Goal: Task Accomplishment & Management: Use online tool/utility

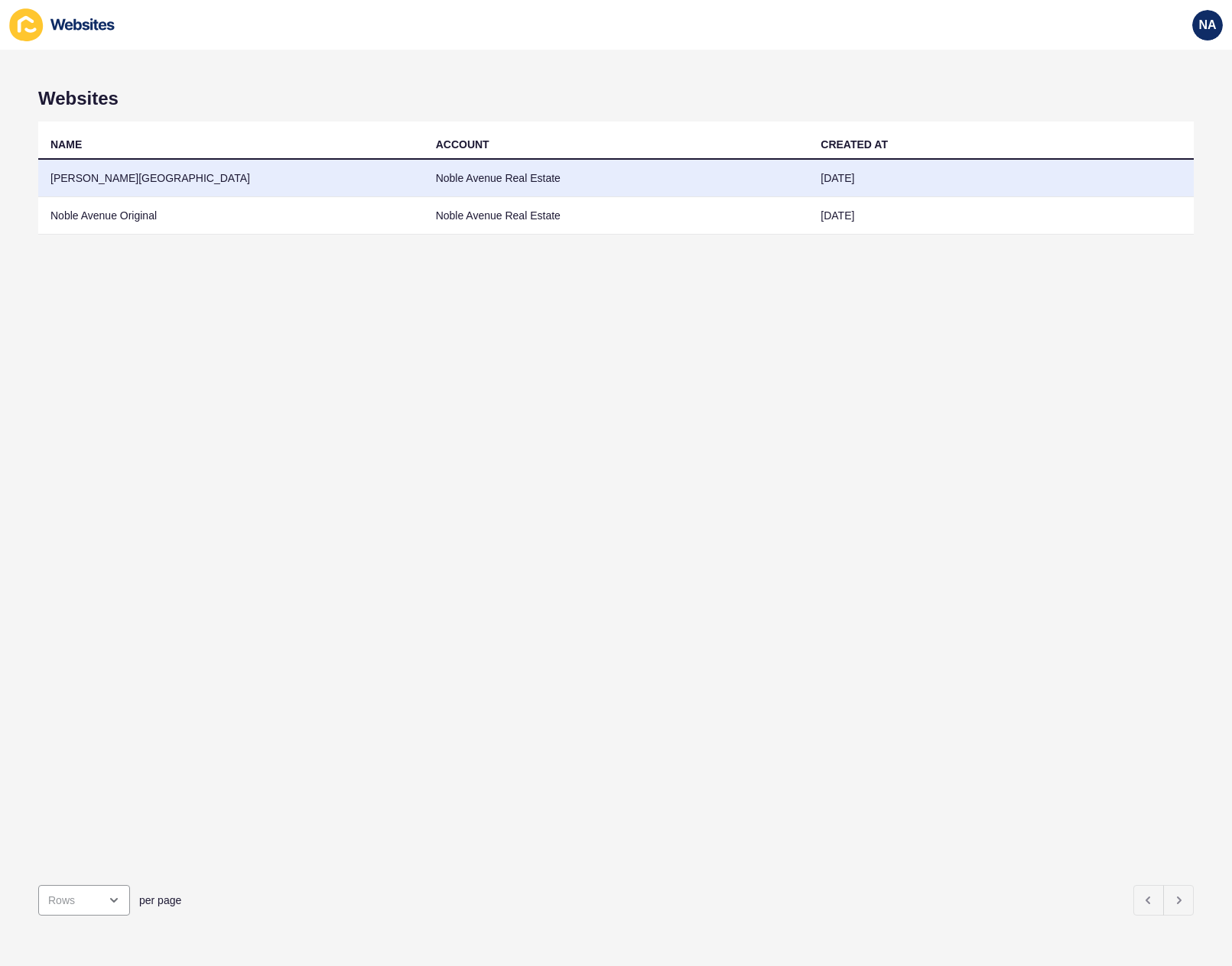
click at [118, 175] on td "[PERSON_NAME][GEOGRAPHIC_DATA]" at bounding box center [231, 178] width 385 height 37
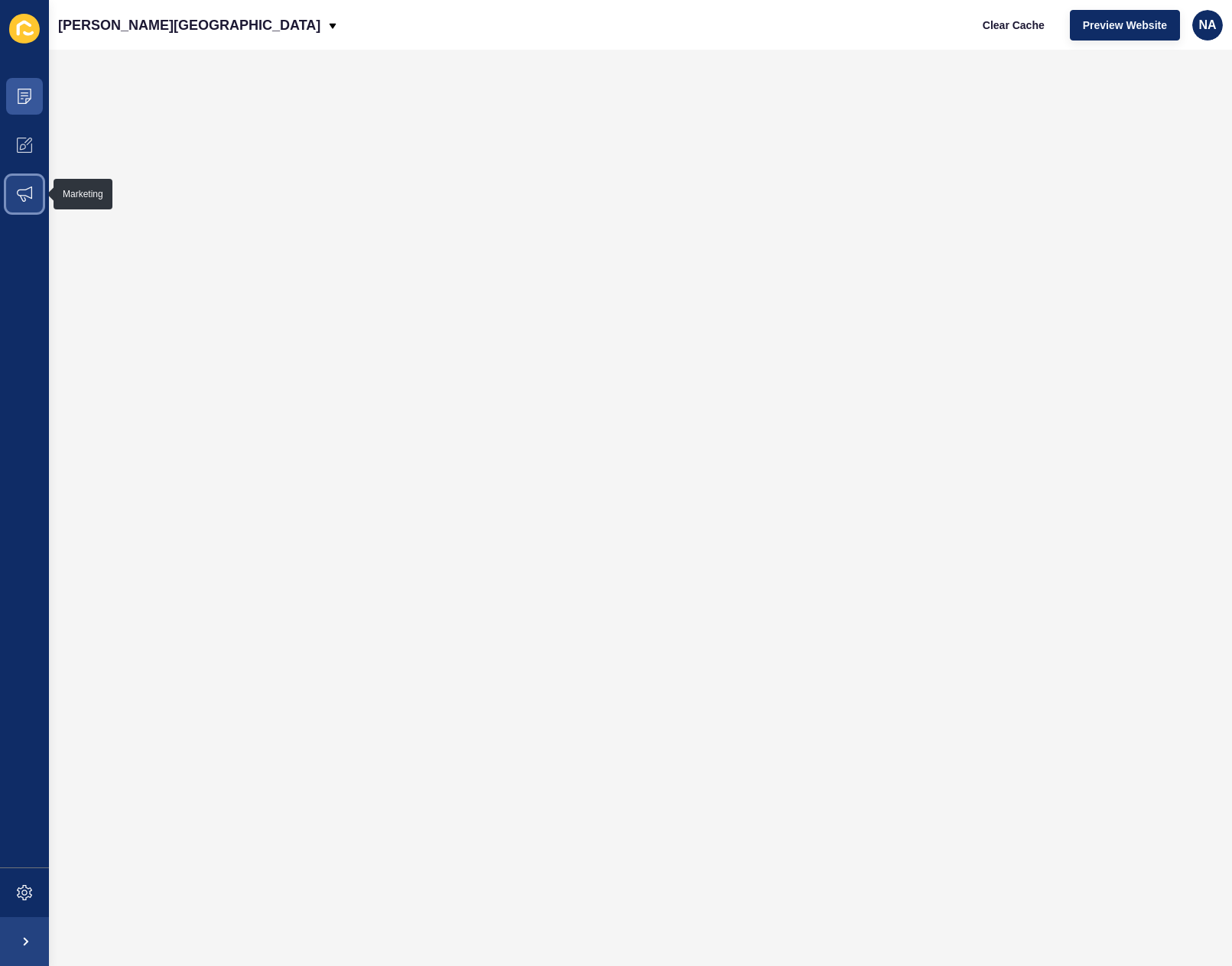
click at [22, 194] on icon at bounding box center [25, 193] width 15 height 15
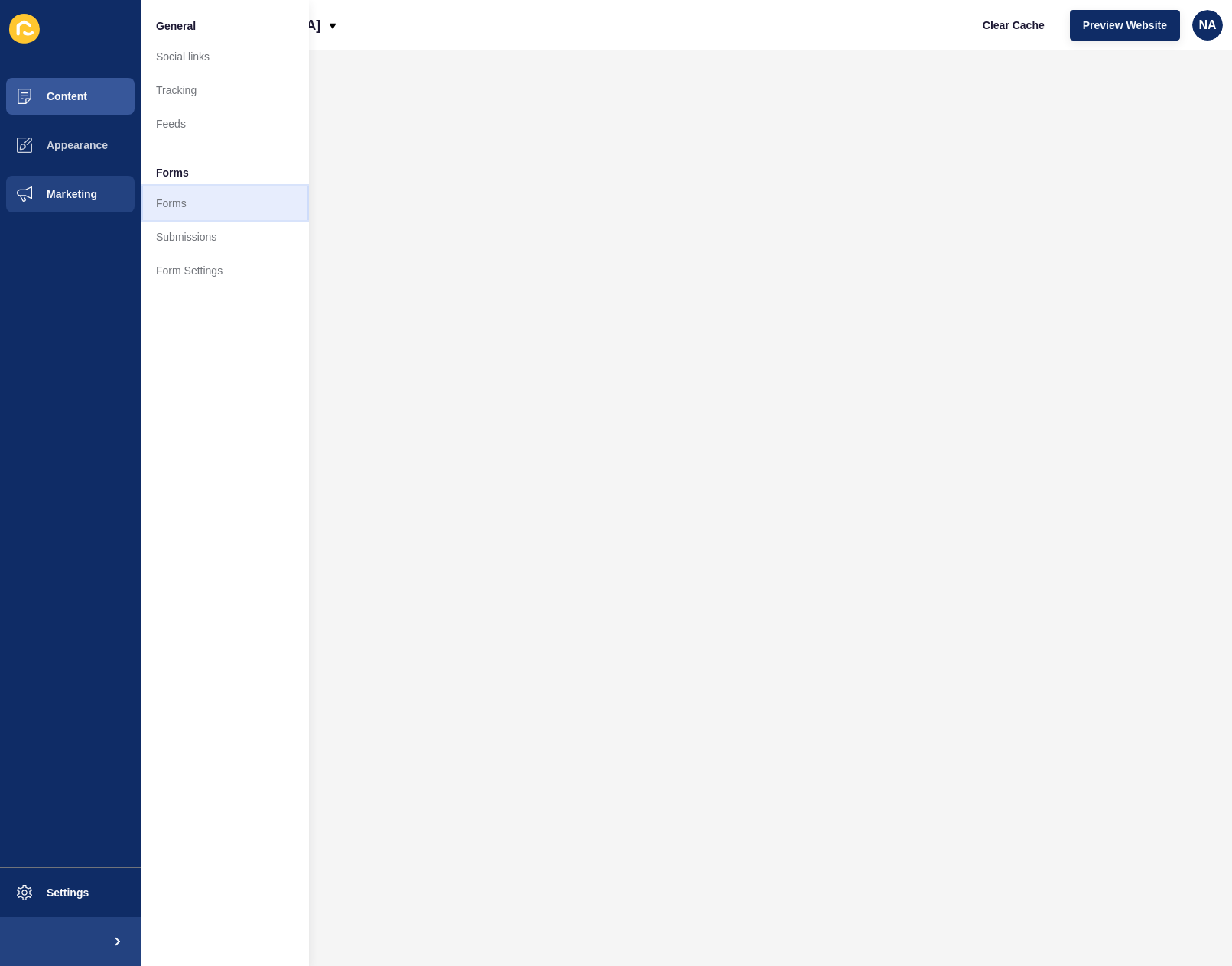
click at [189, 202] on link "Forms" at bounding box center [224, 202] width 168 height 34
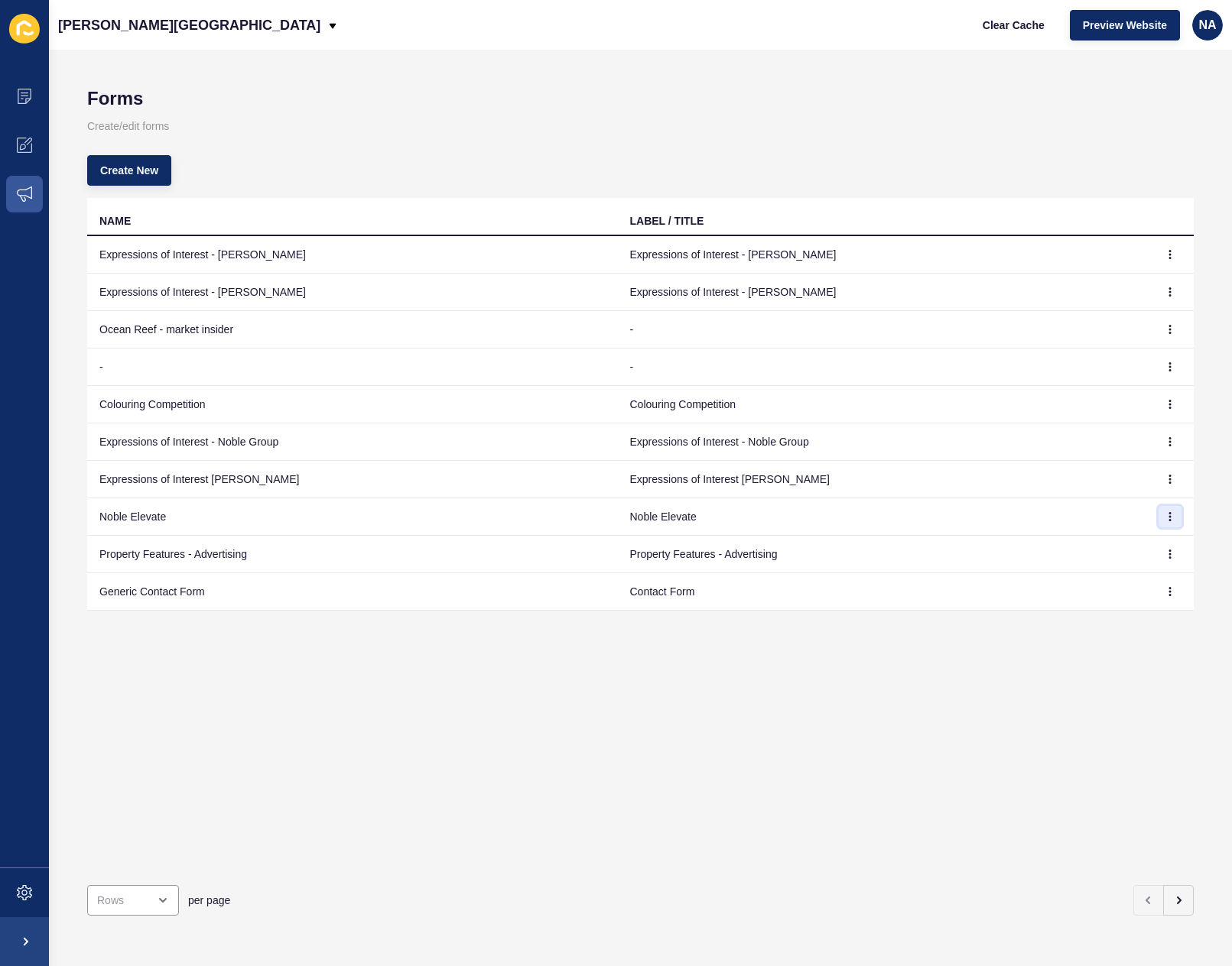
click at [1164, 520] on button "button" at bounding box center [1169, 517] width 23 height 22
click at [1126, 534] on link "Edit" at bounding box center [1116, 547] width 107 height 34
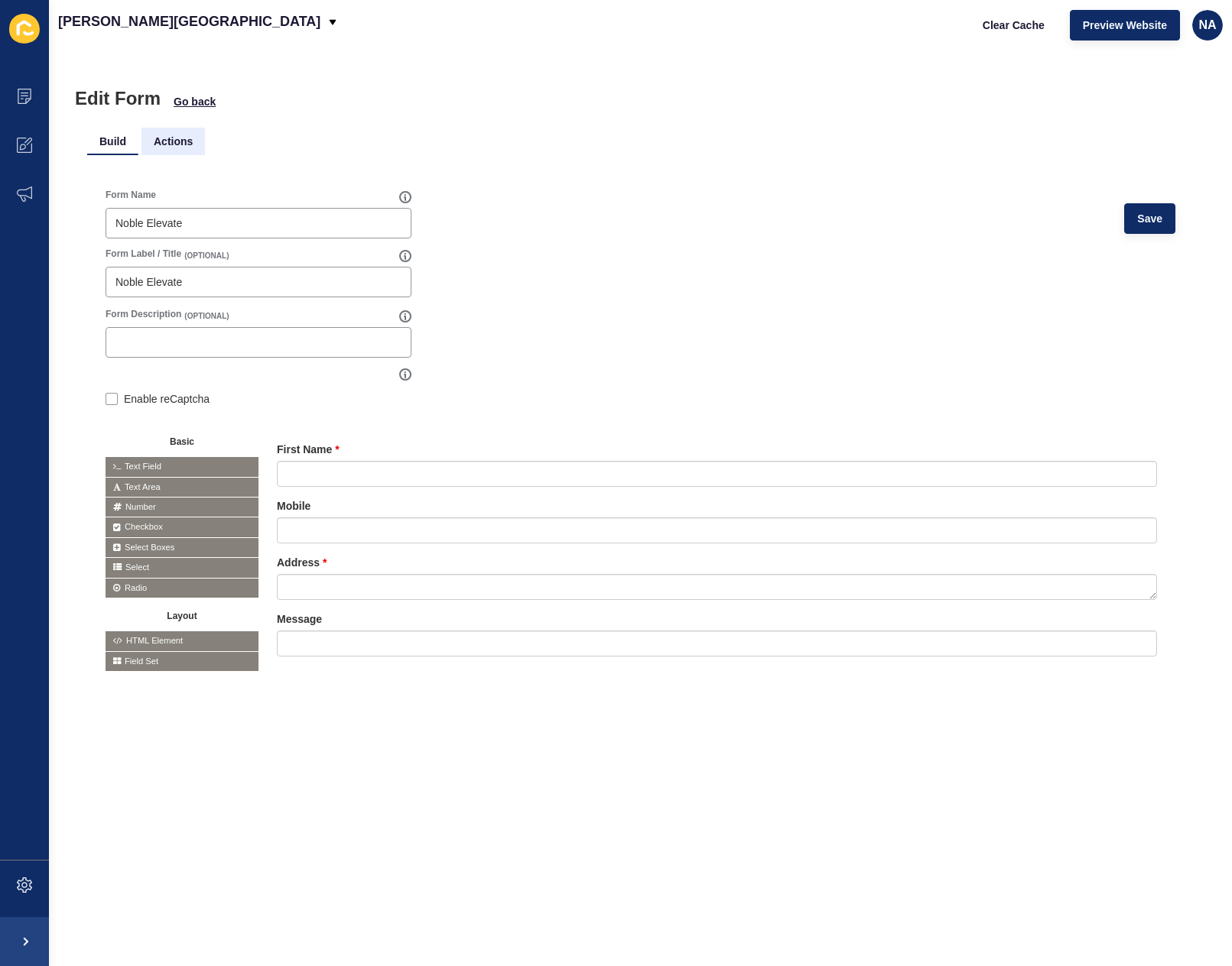
click at [184, 134] on li "Actions" at bounding box center [173, 142] width 64 height 27
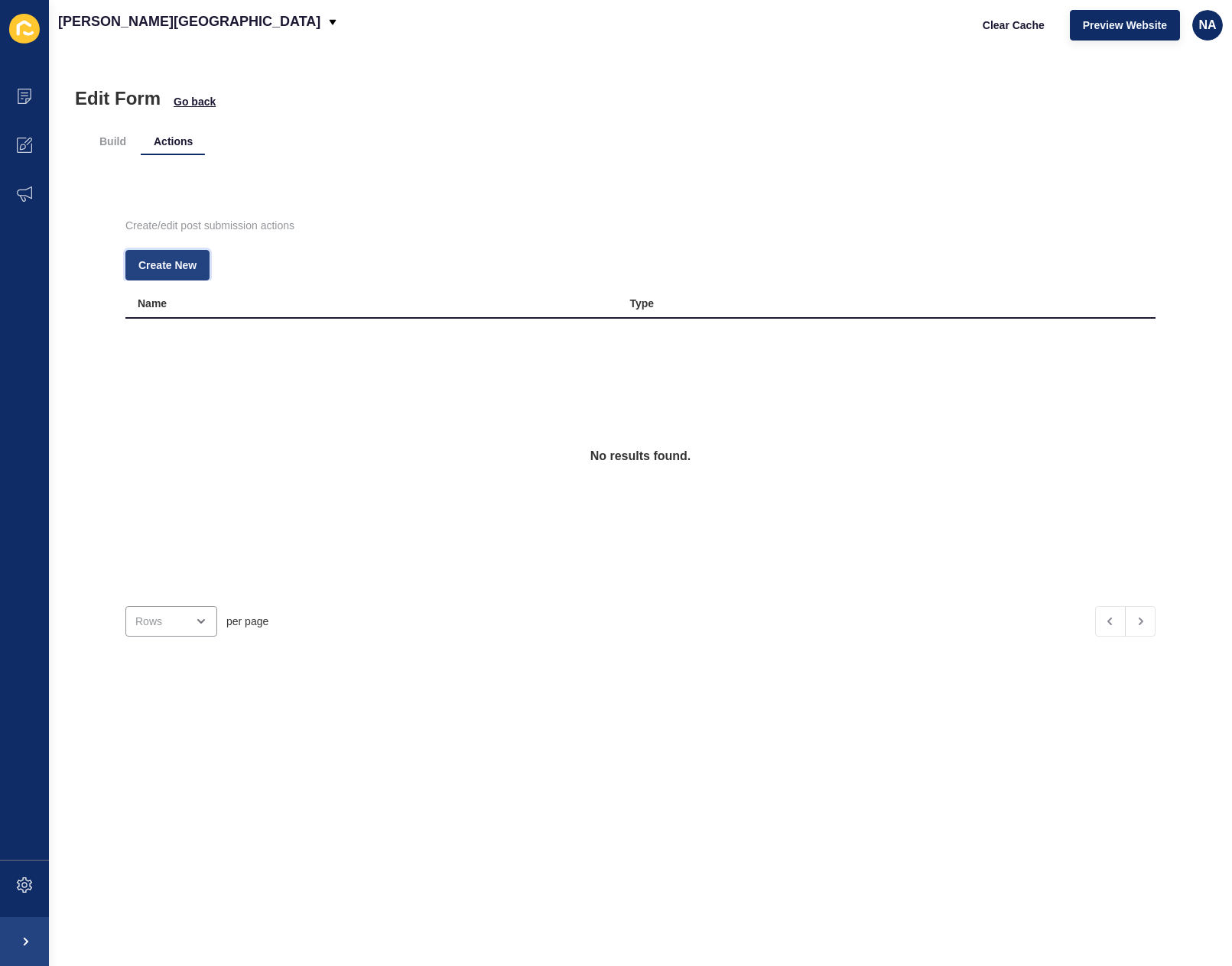
click at [159, 255] on button "Create New" at bounding box center [167, 265] width 84 height 31
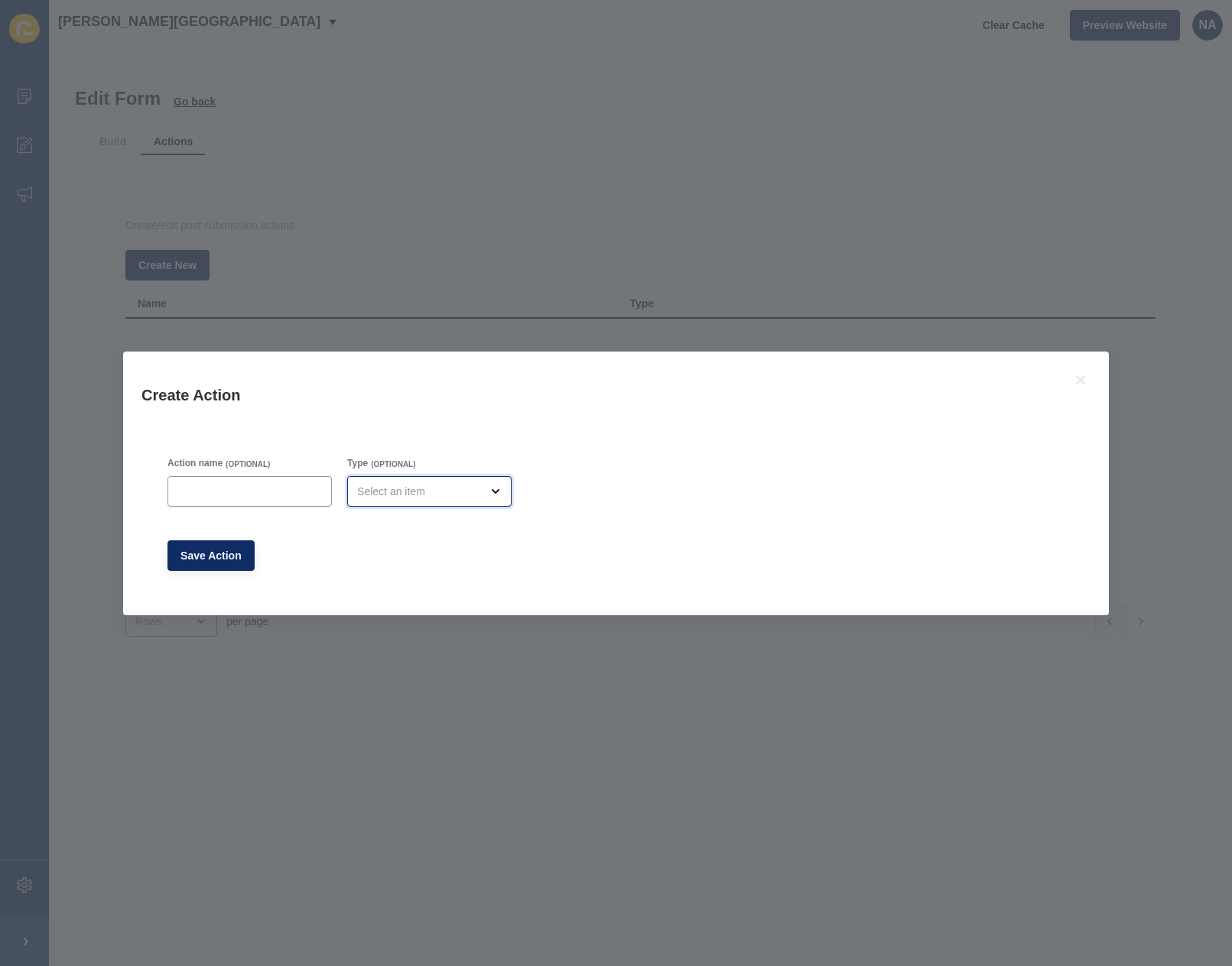
click at [430, 497] on div "open menu" at bounding box center [419, 491] width 123 height 15
click at [435, 230] on div "Create Action Action name (OPTIONAL) Type (OPTIONAL) Save Action" at bounding box center [616, 483] width 1232 height 966
click at [453, 242] on div "Create Action Action name (OPTIONAL) Type (OPTIONAL) Save Action" at bounding box center [616, 483] width 1232 height 966
click at [366, 194] on div "Create Action Action name (OPTIONAL) Type (OPTIONAL) Save Action" at bounding box center [616, 483] width 1232 height 966
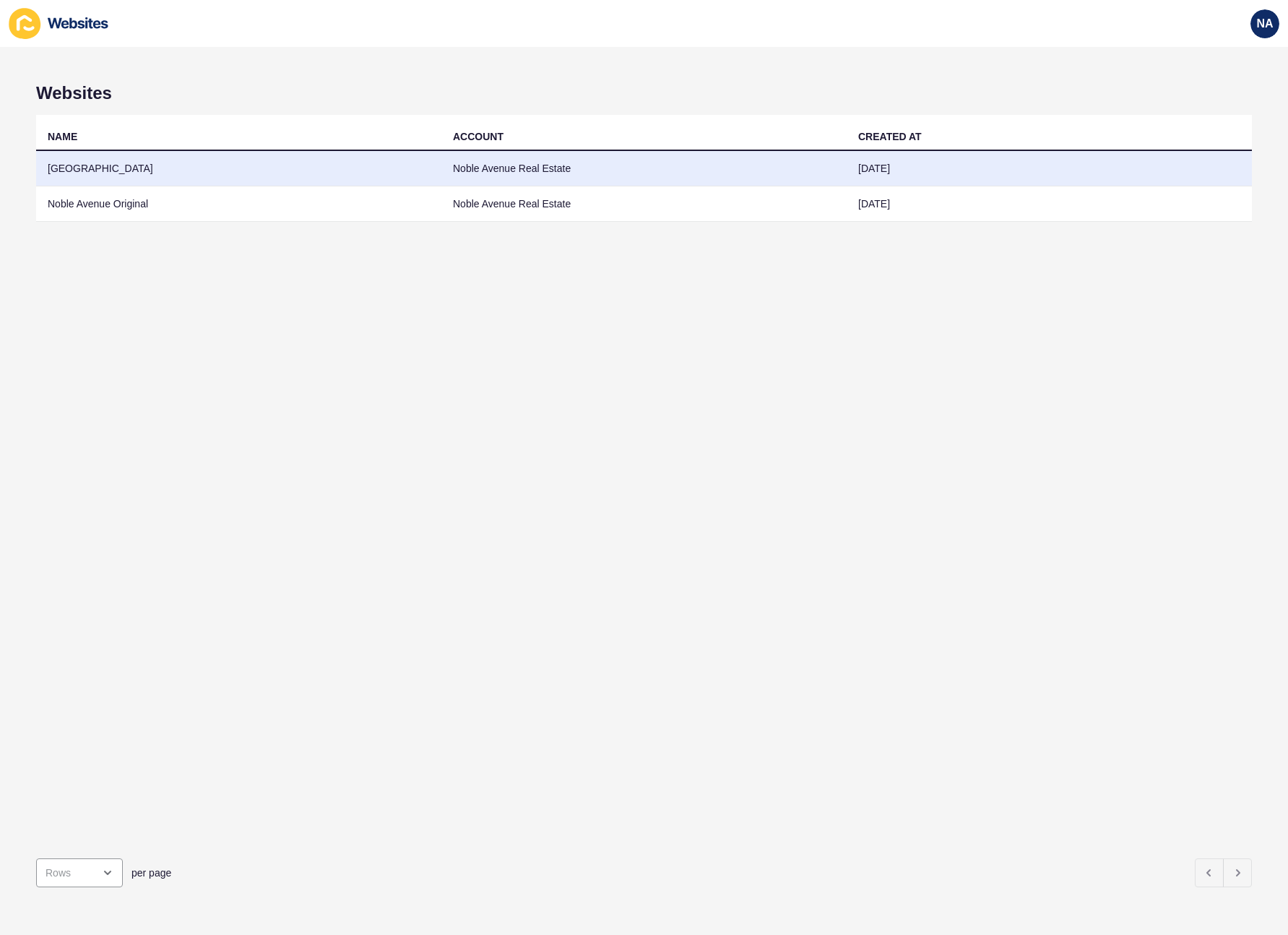
click at [84, 167] on td "[PERSON_NAME][GEOGRAPHIC_DATA]" at bounding box center [239, 168] width 405 height 35
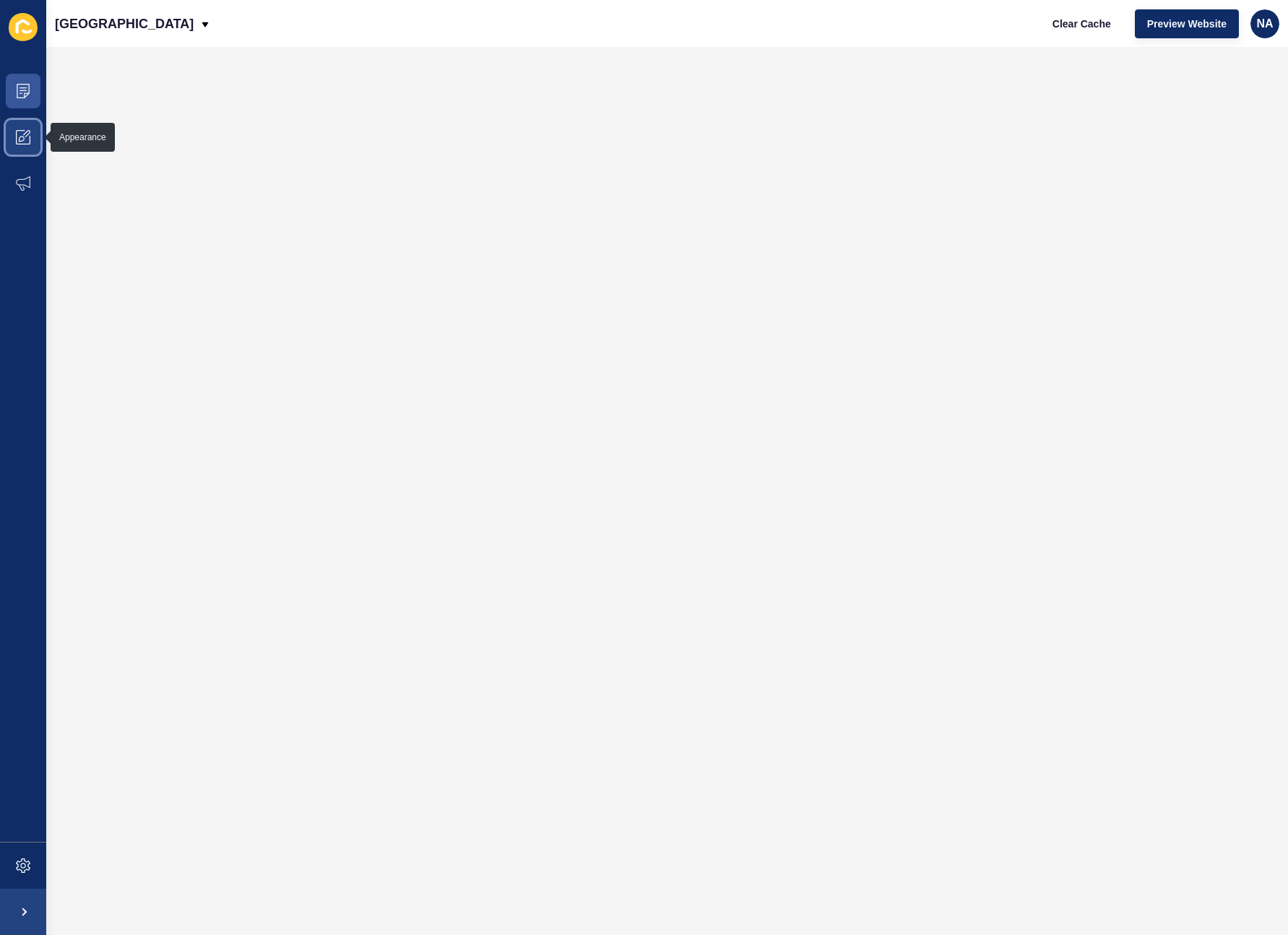
click at [34, 137] on span at bounding box center [23, 137] width 46 height 46
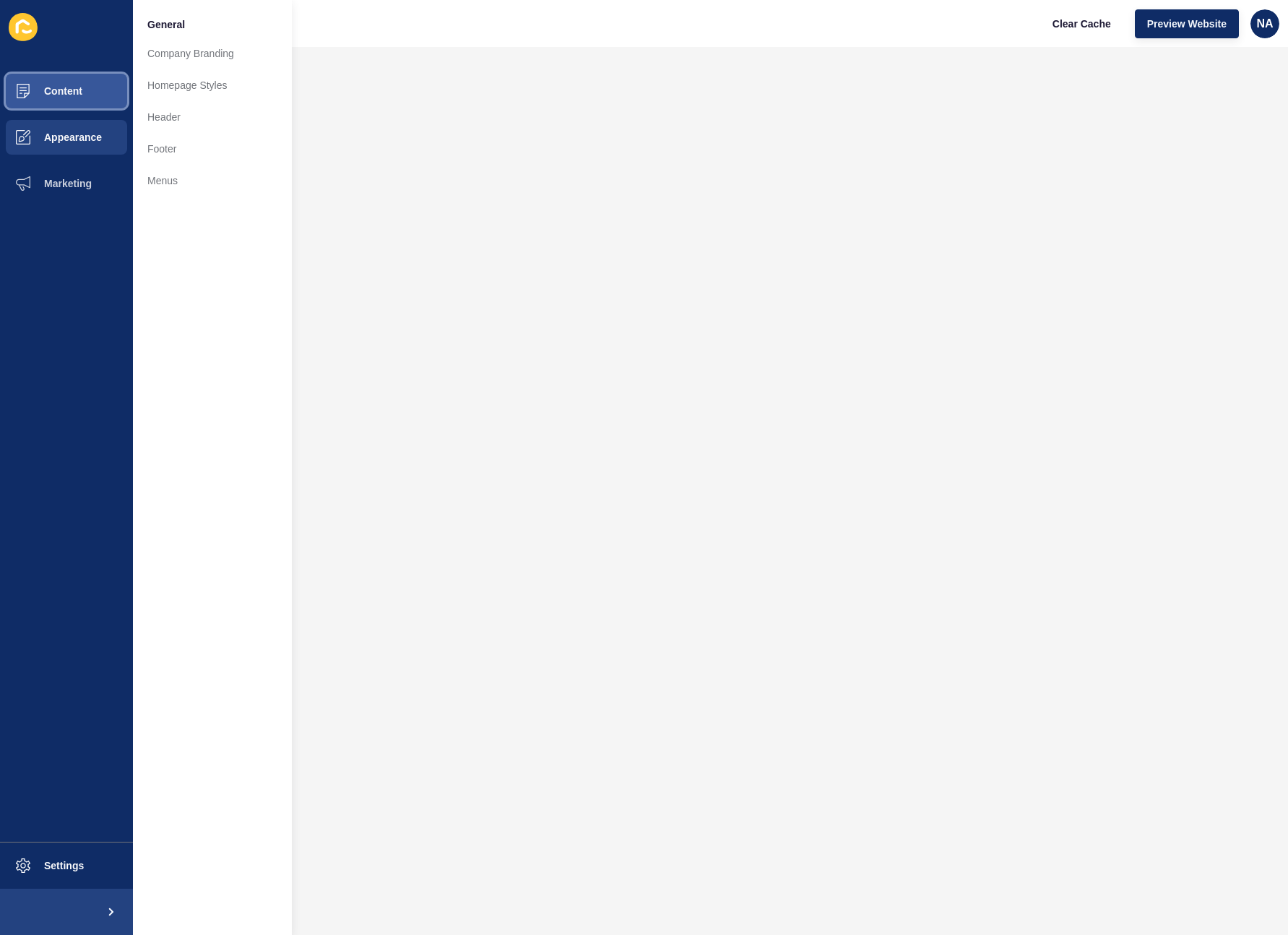
click at [57, 85] on span "Content" at bounding box center [39, 90] width 85 height 11
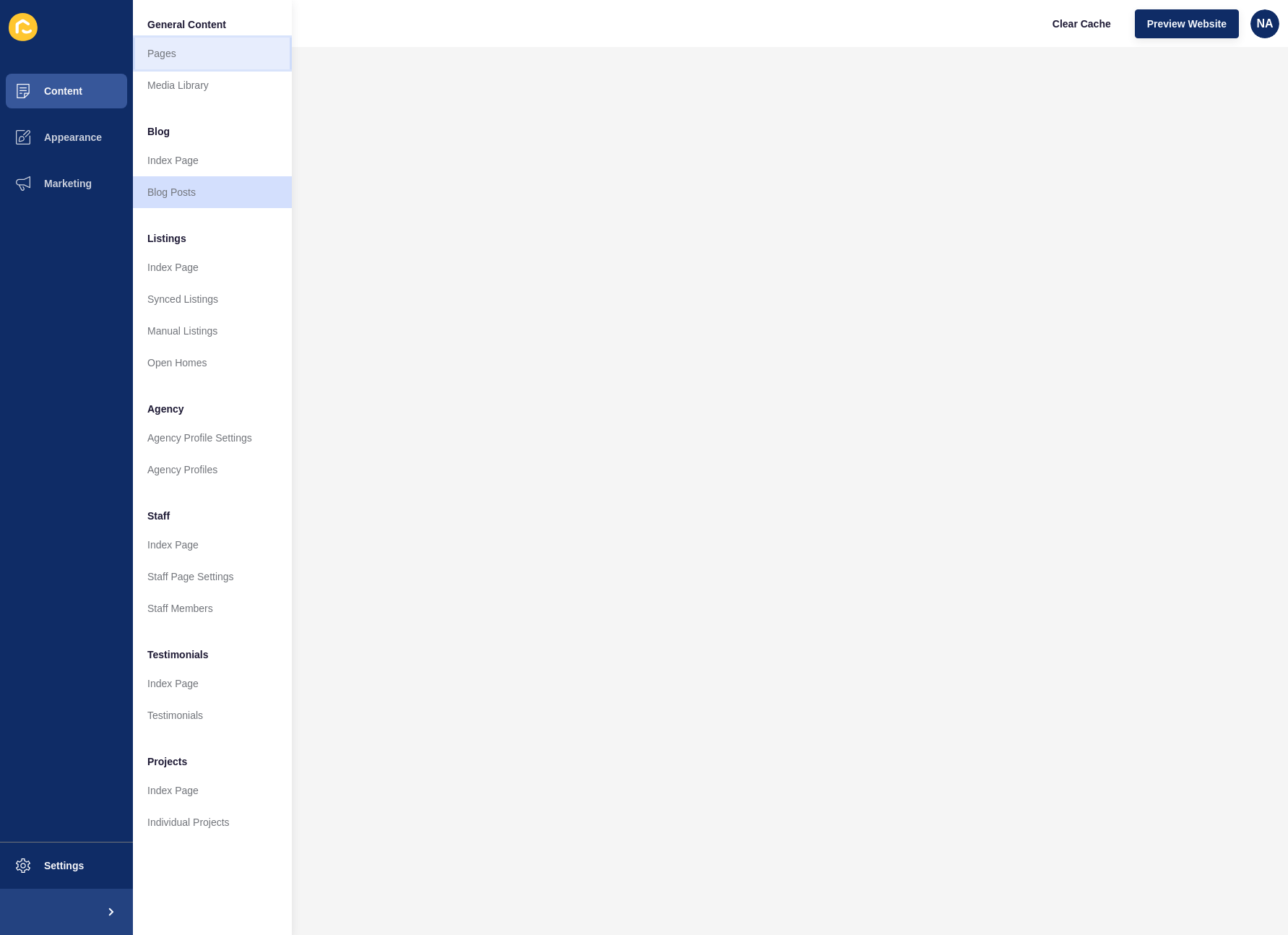
click at [184, 62] on link "Pages" at bounding box center [212, 53] width 159 height 32
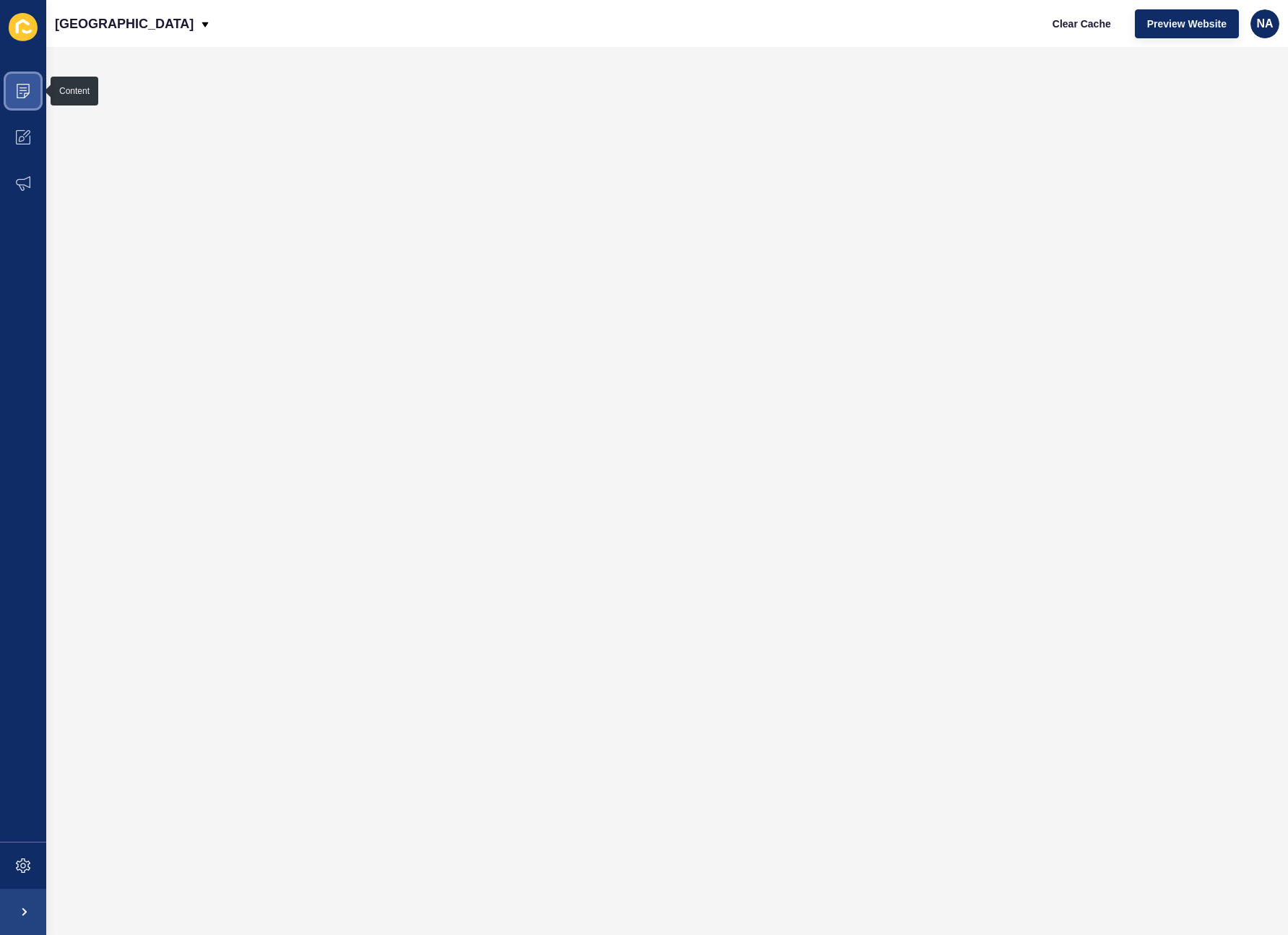
click at [33, 89] on span at bounding box center [23, 91] width 46 height 46
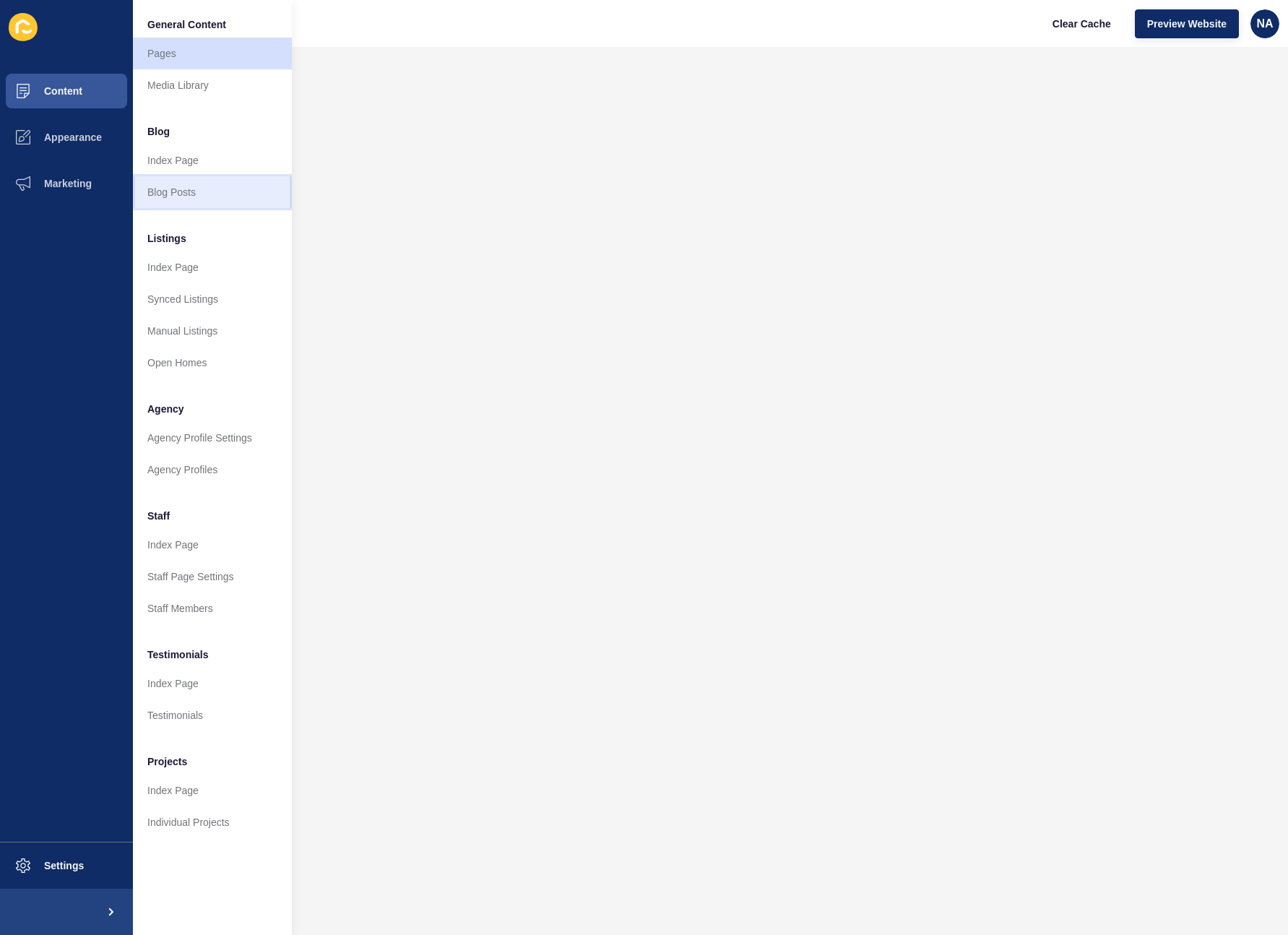
click at [191, 184] on link "Blog Posts" at bounding box center [212, 191] width 159 height 32
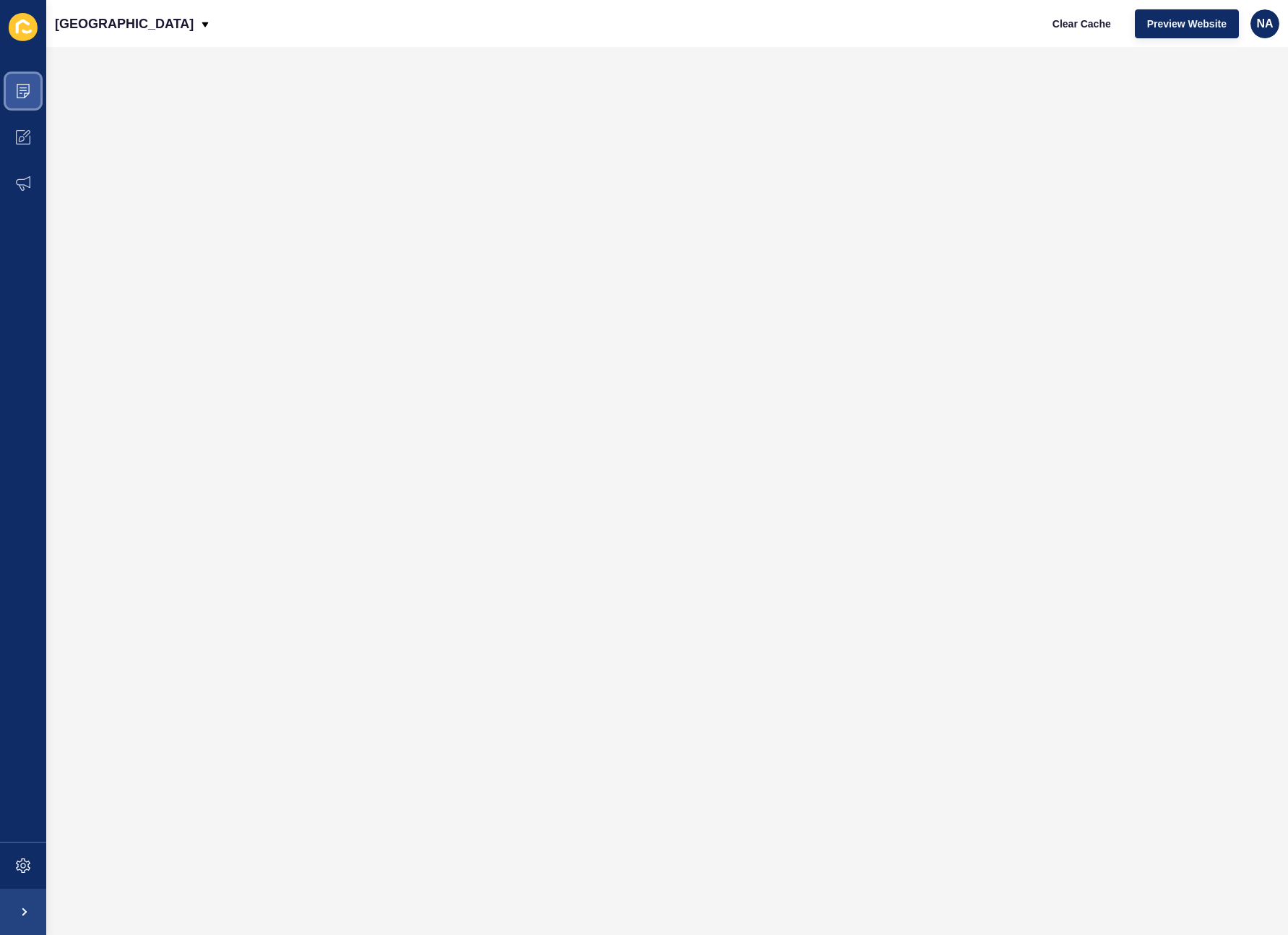
click at [28, 94] on icon at bounding box center [22, 91] width 13 height 15
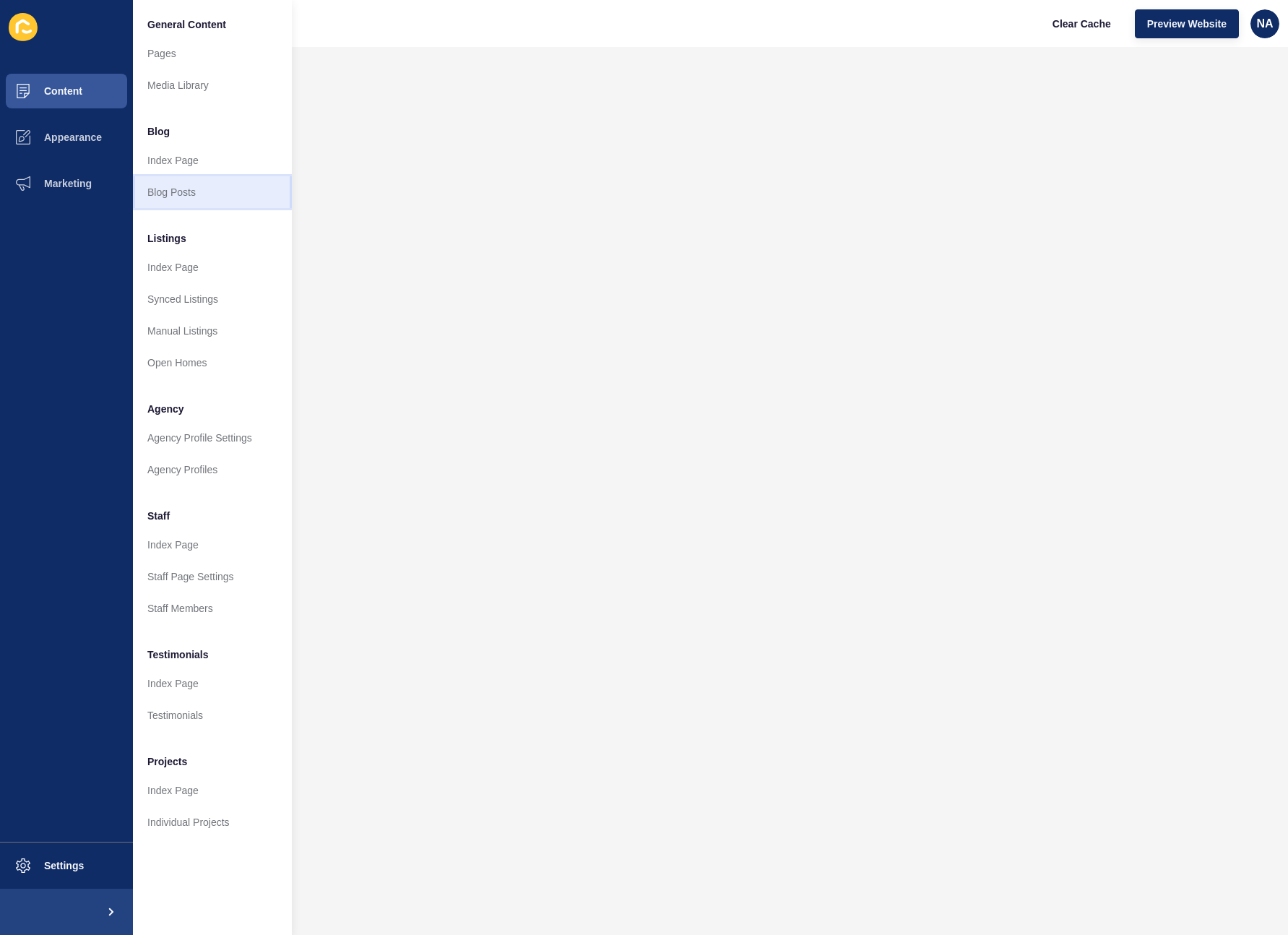
click at [183, 183] on link "Blog Posts" at bounding box center [212, 191] width 159 height 32
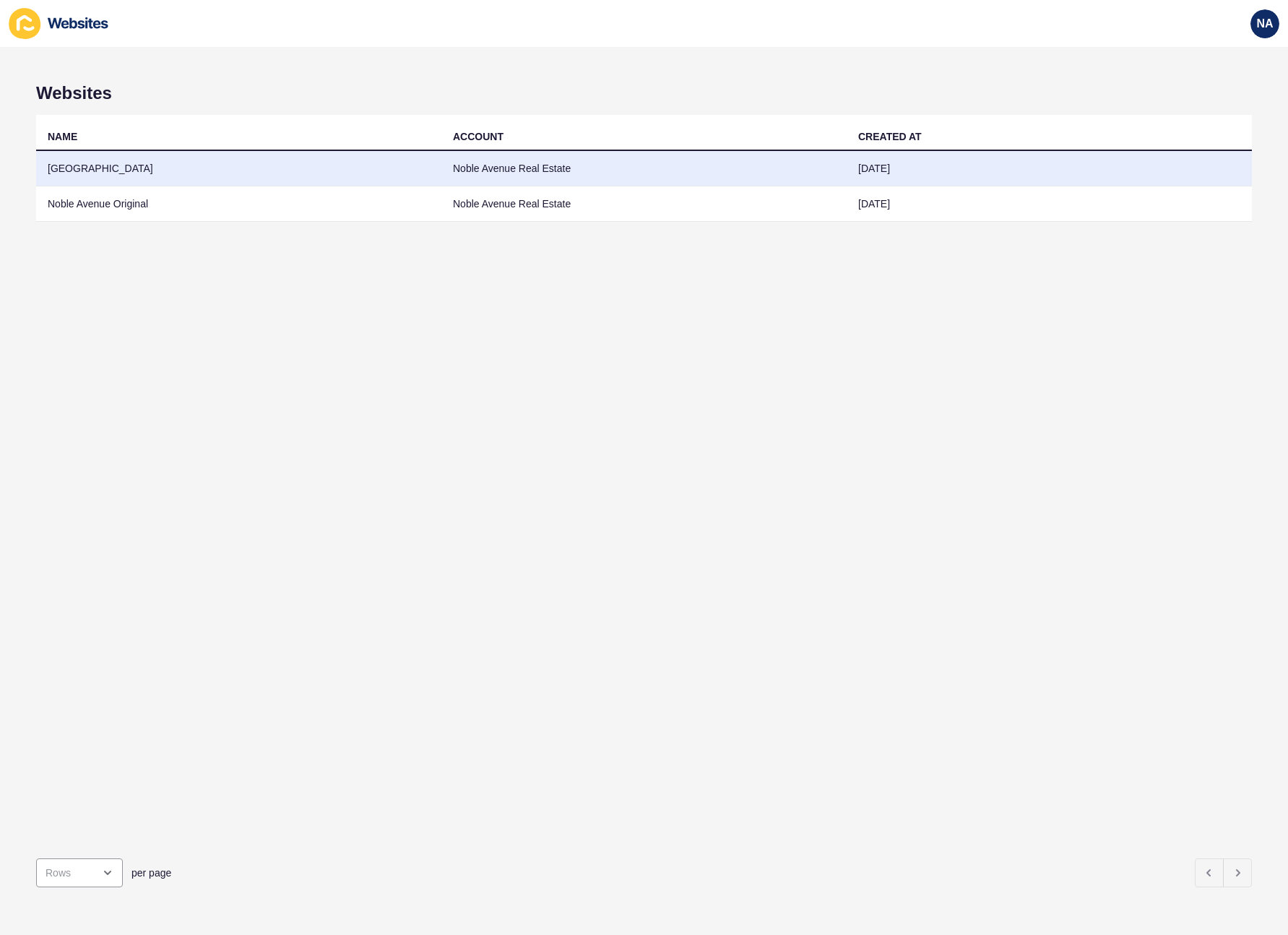
click at [76, 172] on td "[GEOGRAPHIC_DATA]" at bounding box center [239, 168] width 405 height 35
